Goal: Use online tool/utility: Utilize a website feature to perform a specific function

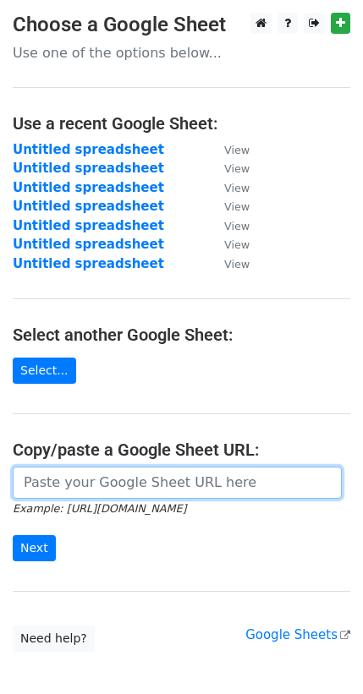
click at [99, 475] on input "url" at bounding box center [177, 483] width 329 height 32
paste input "https://docs.google.com/spreadsheets/d/1kKBqYQS3fztR79m2S9FtdwkTSSn6Y0E6llEO6LR…"
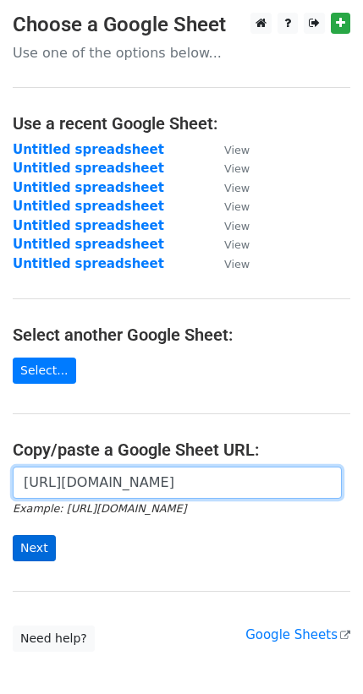
type input "https://docs.google.com/spreadsheets/d/1kKBqYQS3fztR79m2S9FtdwkTSSn6Y0E6llEO6LR…"
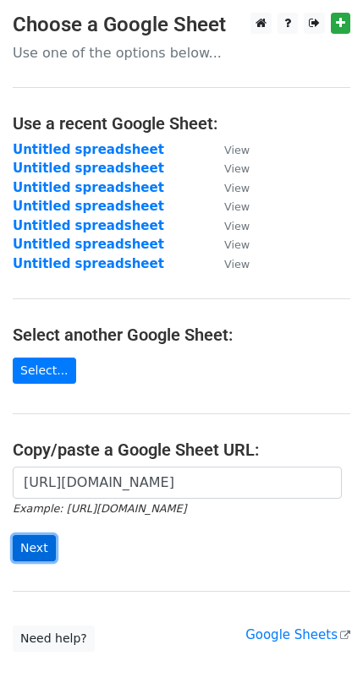
click at [40, 539] on input "Next" at bounding box center [34, 548] width 43 height 26
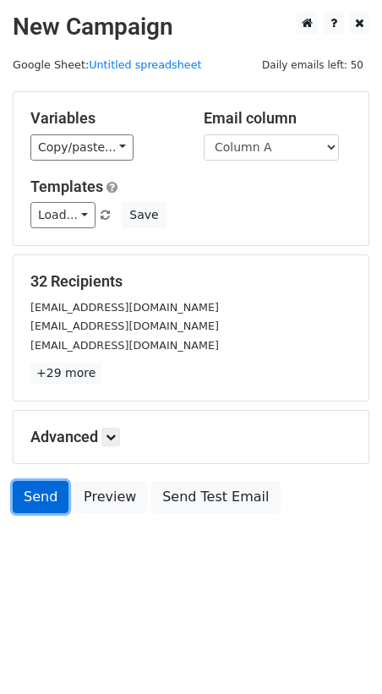
click at [28, 497] on link "Send" at bounding box center [41, 497] width 56 height 32
